Goal: Task Accomplishment & Management: Use online tool/utility

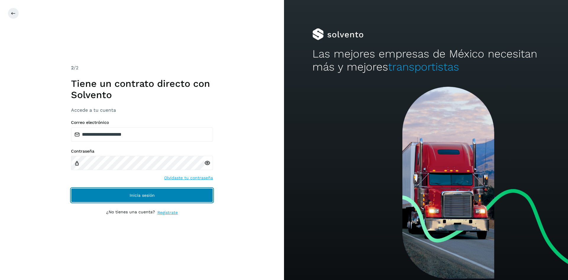
click at [155, 199] on button "Inicia sesión" at bounding box center [142, 195] width 142 height 14
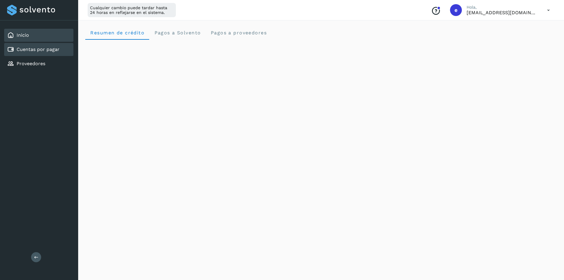
drag, startPoint x: 40, startPoint y: 55, endPoint x: 40, endPoint y: 52, distance: 3.0
click at [40, 55] on div "Cuentas por pagar" at bounding box center [38, 49] width 69 height 13
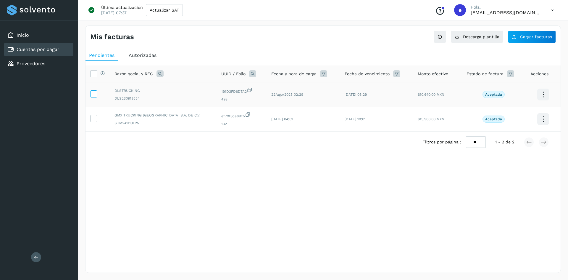
click at [95, 93] on icon at bounding box center [94, 93] width 6 height 6
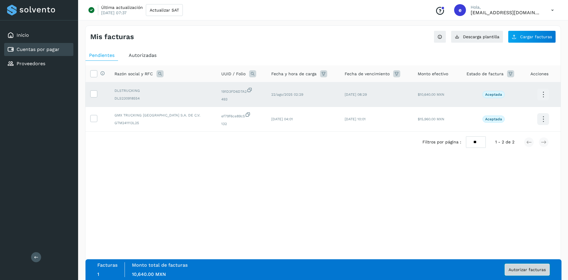
click at [519, 272] on button "Autorizar facturas" at bounding box center [527, 269] width 45 height 12
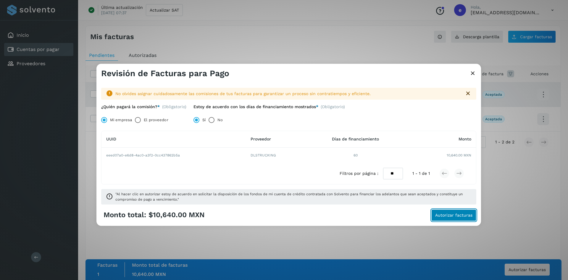
click at [445, 216] on span "Autorizar facturas" at bounding box center [453, 215] width 37 height 4
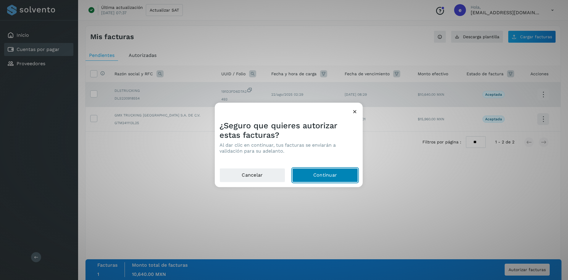
click at [327, 176] on button "Continuar" at bounding box center [325, 175] width 66 height 14
